Goal: Task Accomplishment & Management: Complete application form

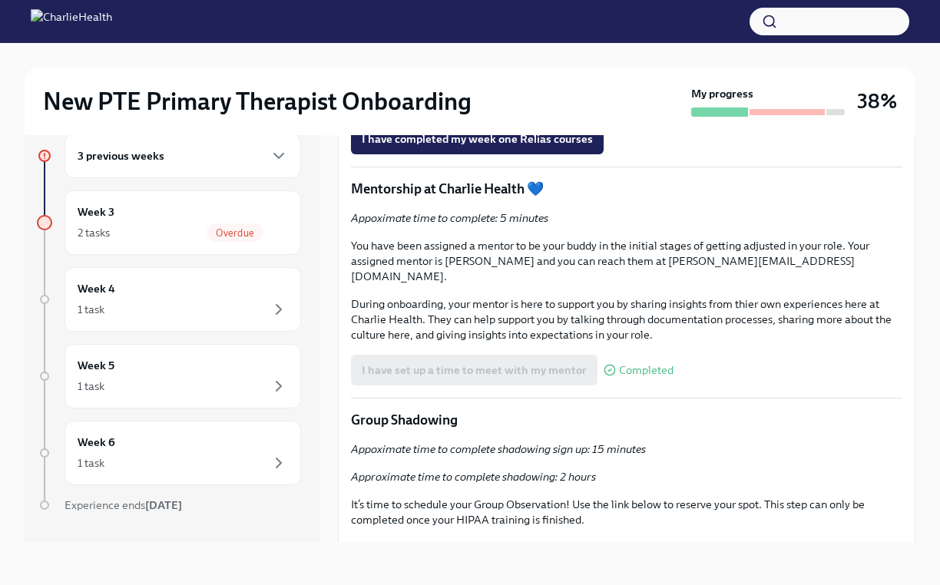
scroll to position [2916, 0]
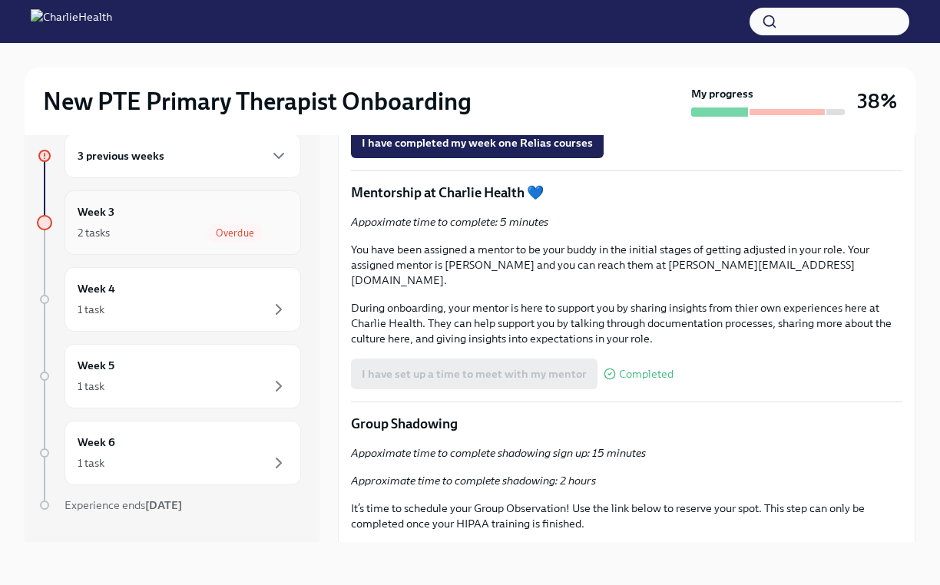
click at [201, 226] on div "2 tasks Overdue" at bounding box center [183, 232] width 210 height 18
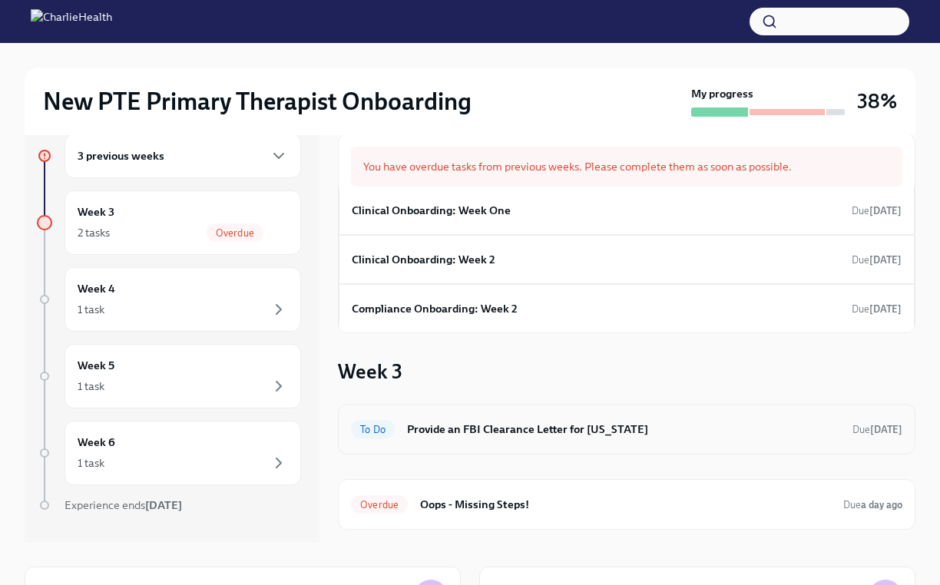
click at [540, 433] on h6 "Provide an FBI Clearance Letter for [US_STATE]" at bounding box center [623, 429] width 433 height 17
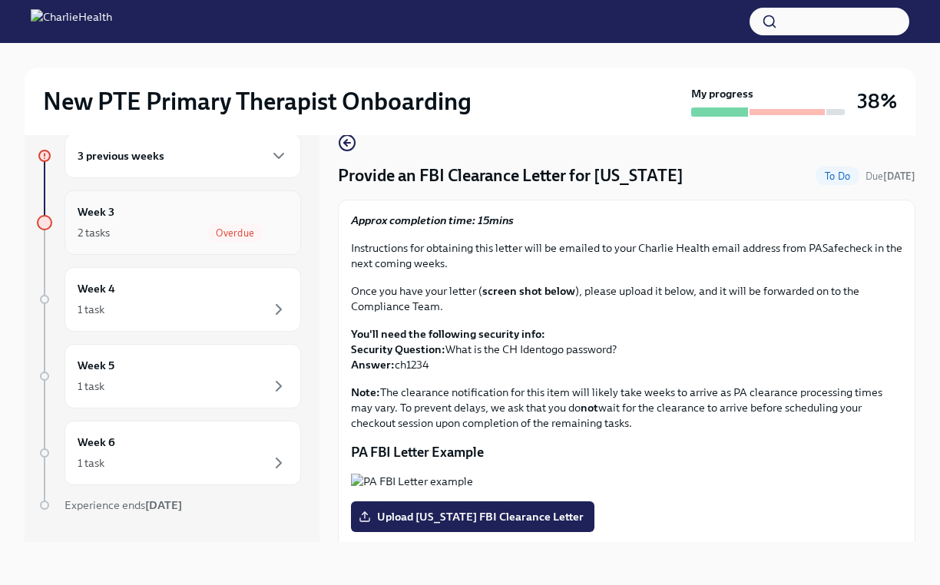
click at [187, 234] on div "2 tasks Overdue" at bounding box center [183, 232] width 210 height 18
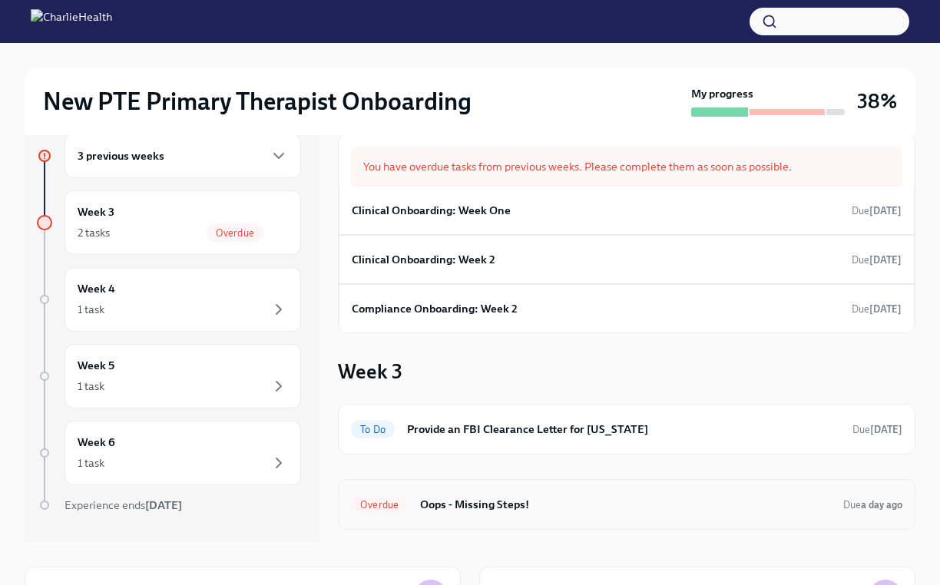
click at [497, 512] on h6 "Oops - Missing Steps!" at bounding box center [625, 504] width 411 height 17
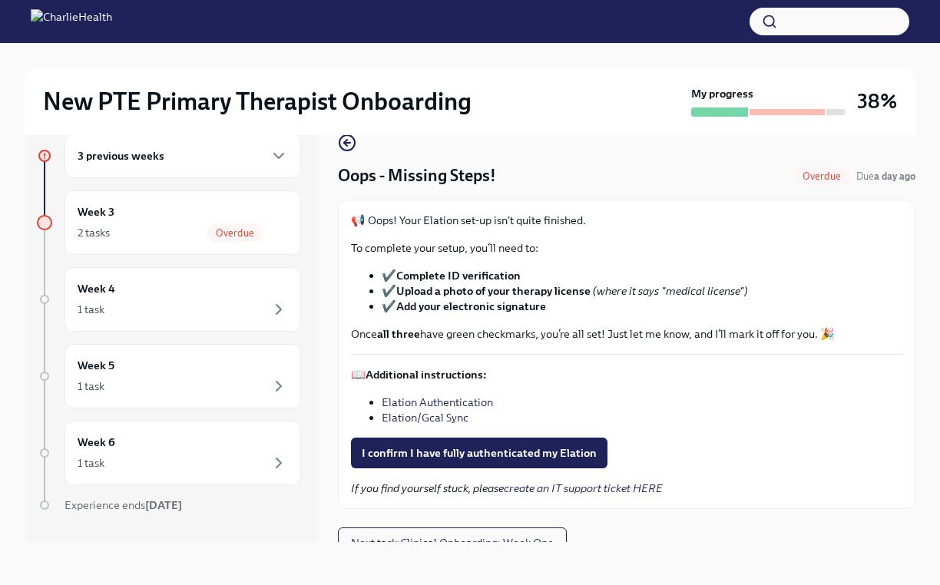
scroll to position [26, 0]
click at [723, 534] on div "Oops - Missing Steps! Overdue Due a day ago 📢 Oops! Your Elation set-up isn't q…" at bounding box center [626, 346] width 577 height 425
click at [488, 273] on strong "Complete ID verification" at bounding box center [458, 276] width 124 height 14
click at [428, 401] on link "Elation Authentication" at bounding box center [437, 402] width 111 height 14
click at [392, 402] on link "Elation Authentication" at bounding box center [437, 402] width 111 height 14
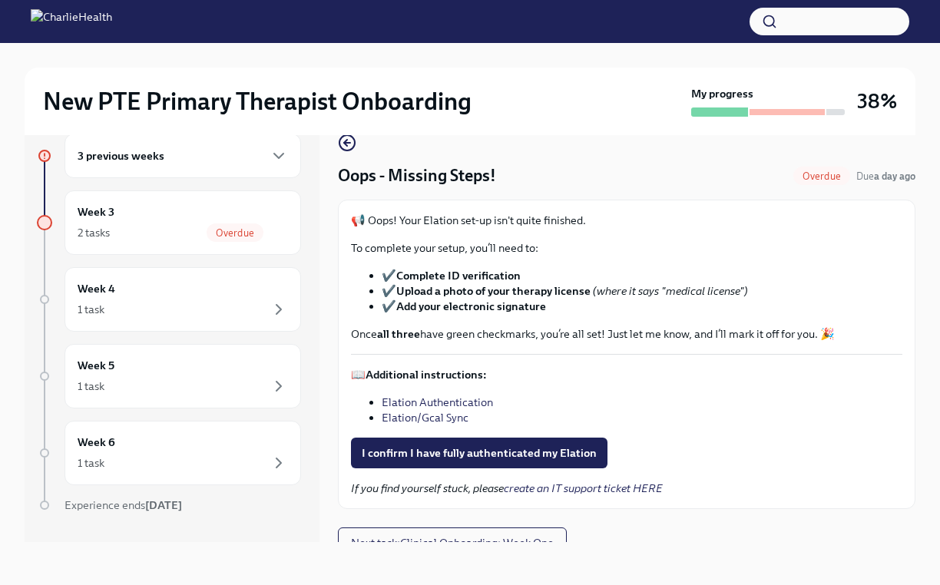
click at [411, 400] on link "Elation Authentication" at bounding box center [437, 402] width 111 height 14
